Goal: Task Accomplishment & Management: Use online tool/utility

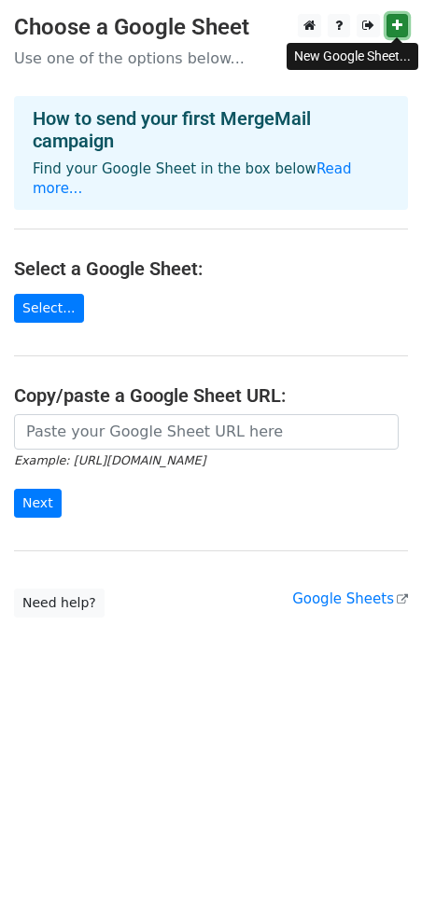
click at [399, 28] on icon at bounding box center [397, 25] width 10 height 13
click at [398, 24] on icon at bounding box center [397, 25] width 10 height 13
click at [52, 302] on link "Select..." at bounding box center [49, 308] width 70 height 29
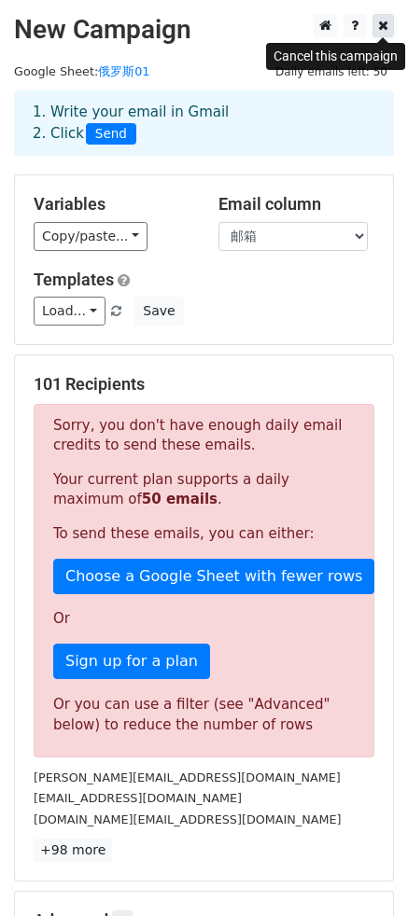
click at [382, 27] on icon at bounding box center [383, 25] width 10 height 13
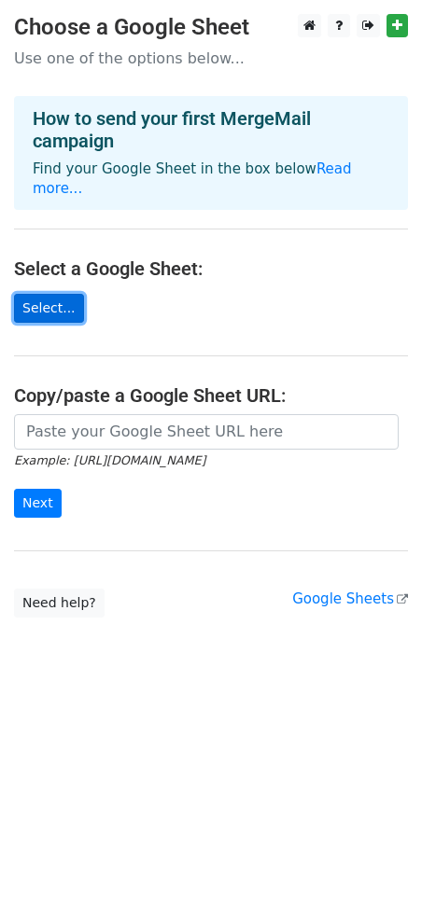
click at [52, 304] on link "Select..." at bounding box center [49, 308] width 70 height 29
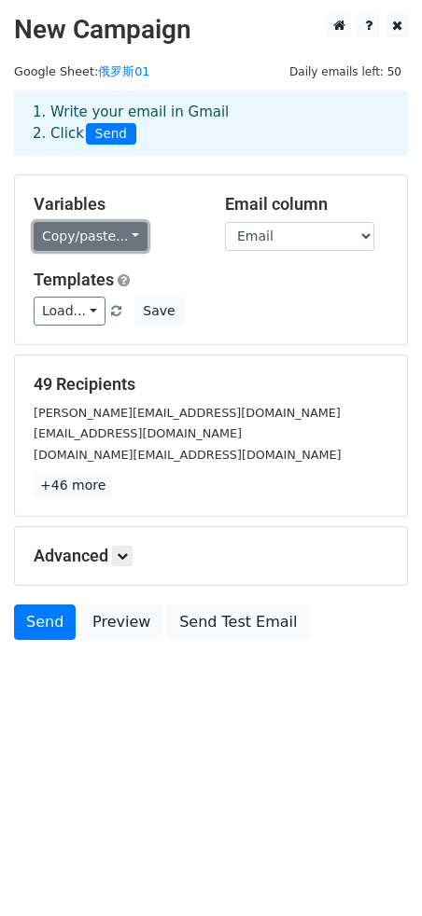
click at [134, 233] on link "Copy/paste..." at bounding box center [91, 236] width 114 height 29
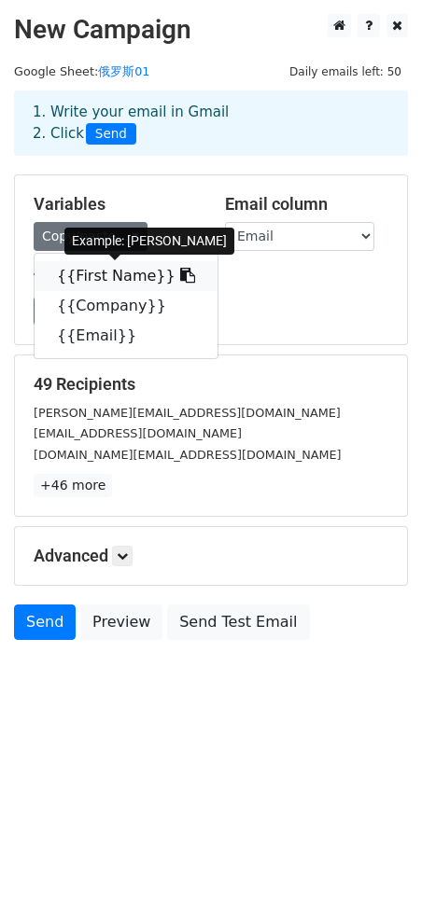
click at [103, 279] on link "{{First Name}}" at bounding box center [126, 276] width 183 height 30
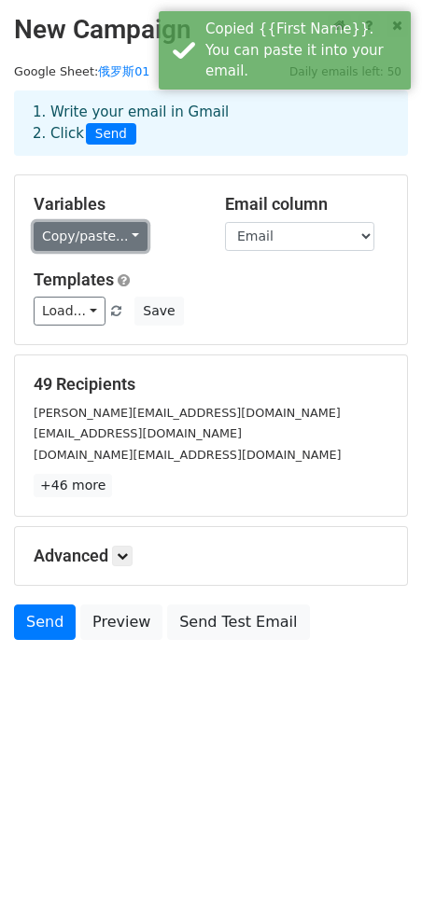
click at [125, 235] on link "Copy/paste..." at bounding box center [91, 236] width 114 height 29
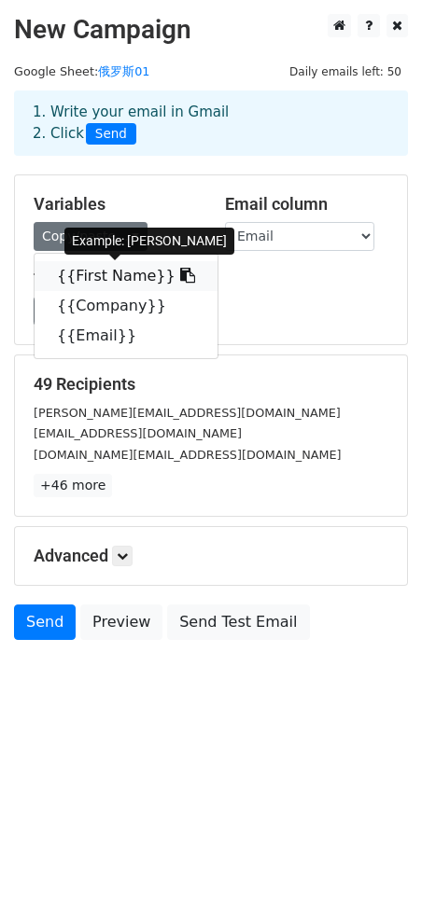
click at [180, 277] on icon at bounding box center [187, 275] width 15 height 15
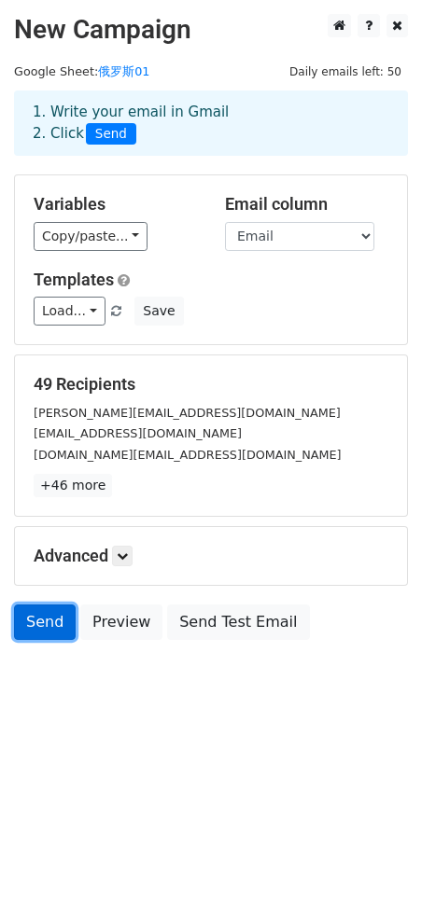
click at [45, 628] on link "Send" at bounding box center [45, 621] width 62 height 35
